Goal: Task Accomplishment & Management: Manage account settings

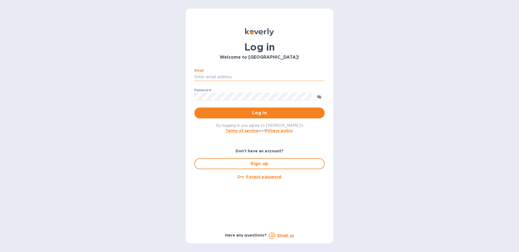
click at [236, 75] on input "Email" at bounding box center [259, 77] width 130 height 8
type input "angie.bitterman@awaship.com"
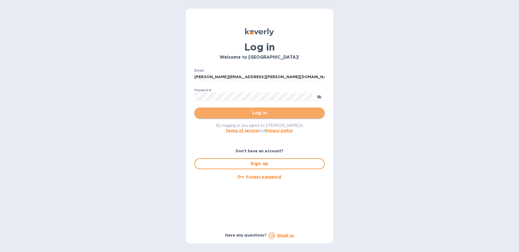
click at [321, 115] on button "Log in" at bounding box center [259, 112] width 130 height 11
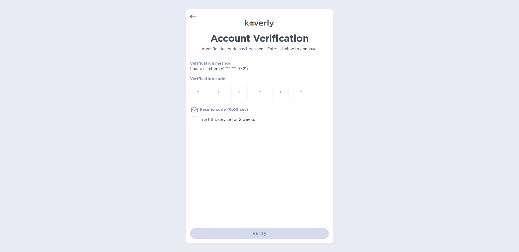
click at [198, 95] on input "number" at bounding box center [198, 93] width 7 height 10
click at [200, 95] on input "number" at bounding box center [198, 93] width 7 height 10
type input "6"
type input "5"
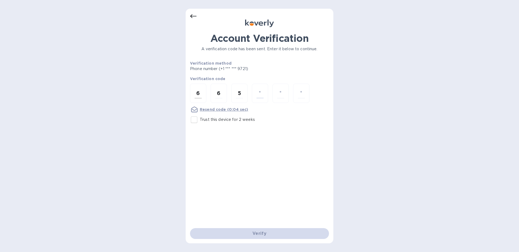
type input "1"
type input "8"
type input "5"
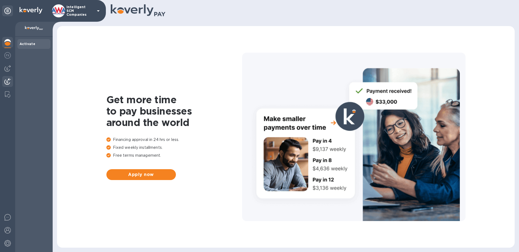
click at [5, 81] on img at bounding box center [7, 81] width 7 height 7
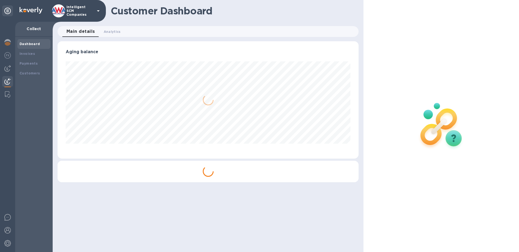
scroll to position [117, 301]
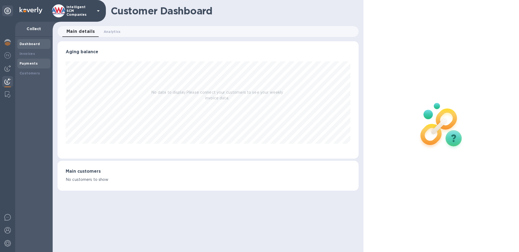
click at [34, 65] on b "Payments" at bounding box center [29, 63] width 18 height 4
